Goal: Find specific page/section: Find specific page/section

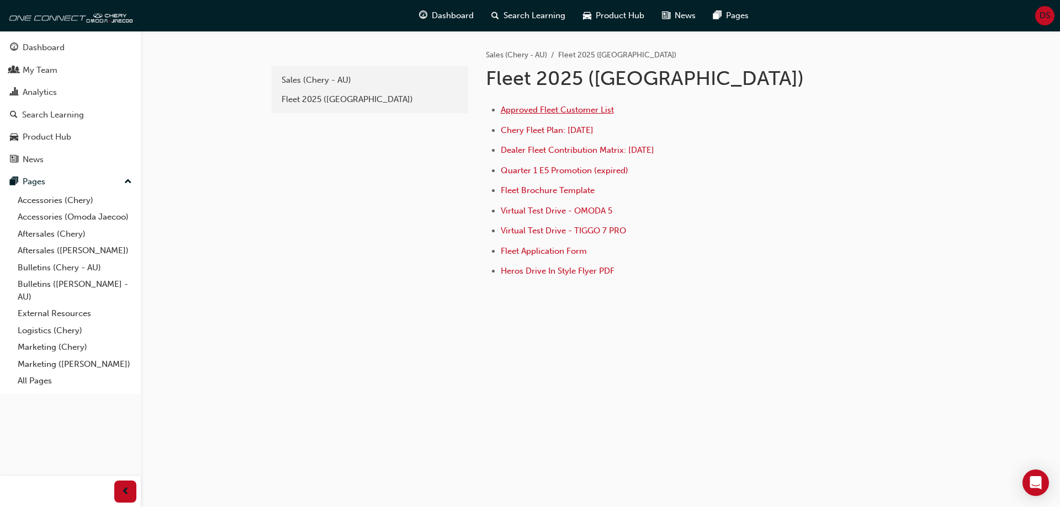
click at [539, 110] on span "Approved Fleet Customer List" at bounding box center [557, 110] width 113 height 10
click at [318, 97] on div "Fleet 2025 ([GEOGRAPHIC_DATA])" at bounding box center [369, 99] width 177 height 13
click at [539, 109] on span "Approved Fleet Customer List" at bounding box center [557, 110] width 113 height 10
